Goal: Transaction & Acquisition: Subscribe to service/newsletter

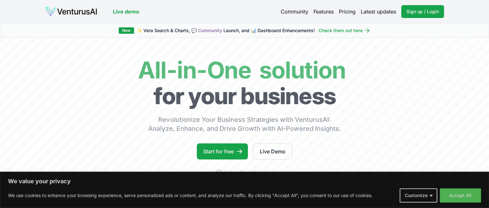
click at [343, 11] on link "Pricing" at bounding box center [347, 12] width 17 height 8
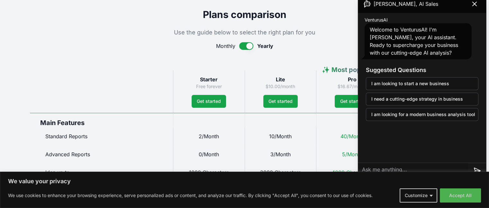
scroll to position [289, 0]
click at [242, 45] on button "button" at bounding box center [246, 46] width 14 height 8
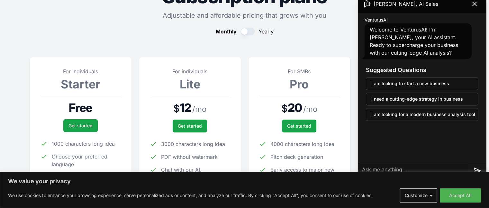
scroll to position [0, 0]
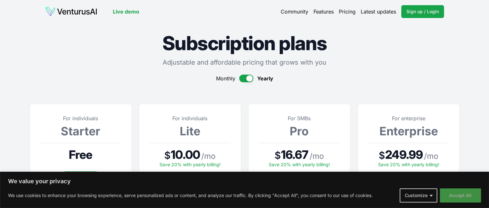
click at [464, 195] on button "Accept All" at bounding box center [460, 195] width 41 height 14
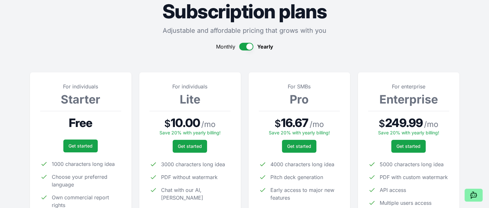
scroll to position [32, 0]
click at [243, 45] on button "button" at bounding box center [246, 46] width 14 height 8
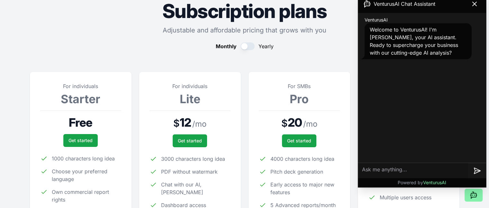
scroll to position [64, 0]
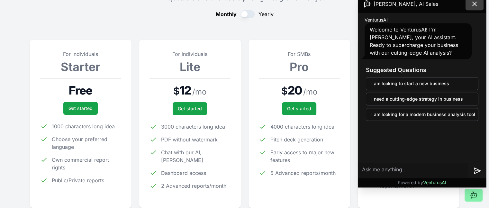
click at [475, 5] on icon at bounding box center [475, 4] width 8 height 8
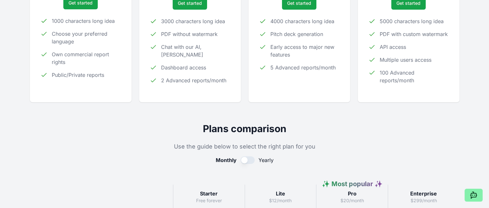
scroll to position [0, 0]
